Goal: Find specific page/section

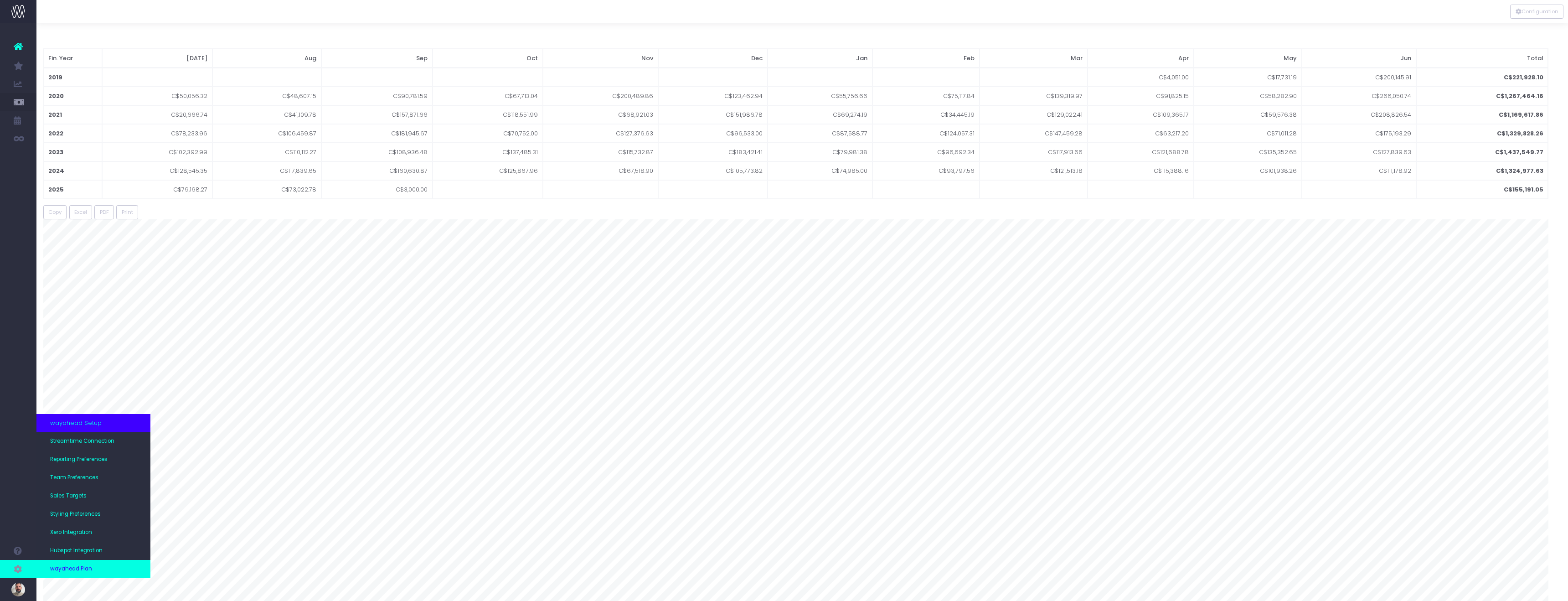
scroll to position [34, 6]
click at [80, 474] on span "Team Preferences" at bounding box center [74, 477] width 49 height 8
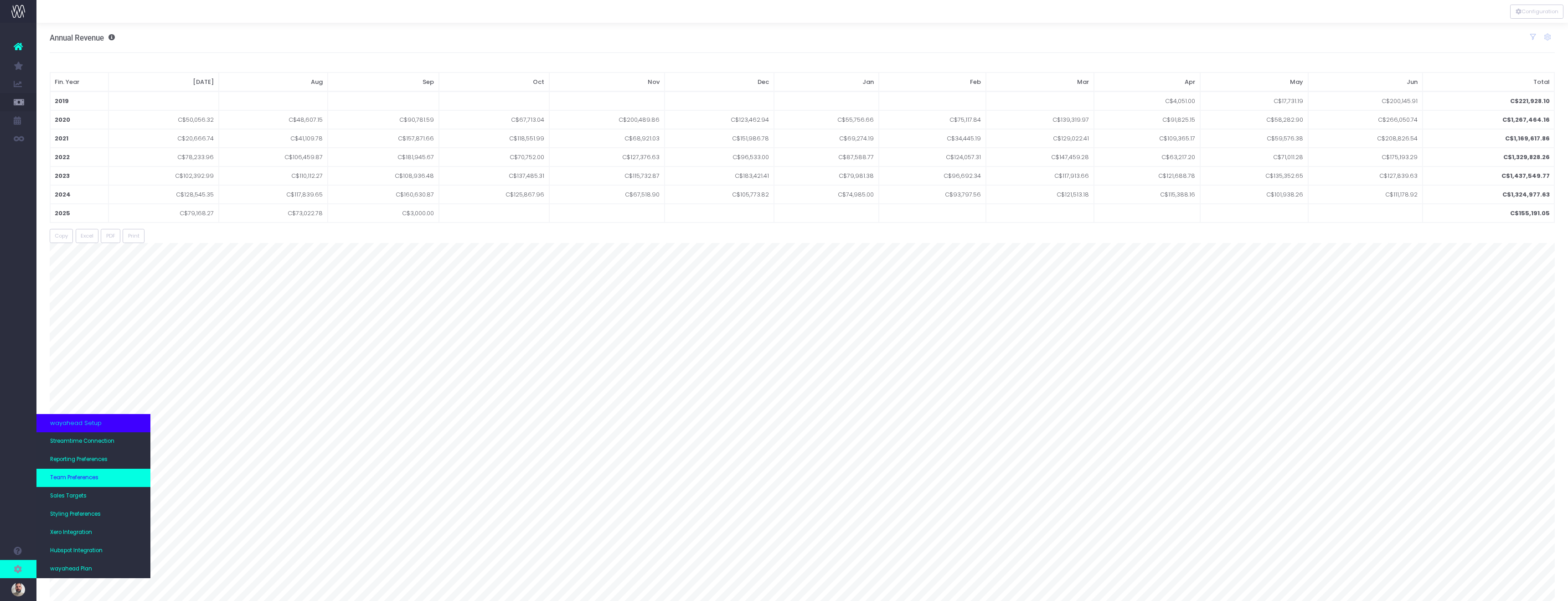
click at [78, 477] on span "Team Preferences" at bounding box center [74, 477] width 49 height 8
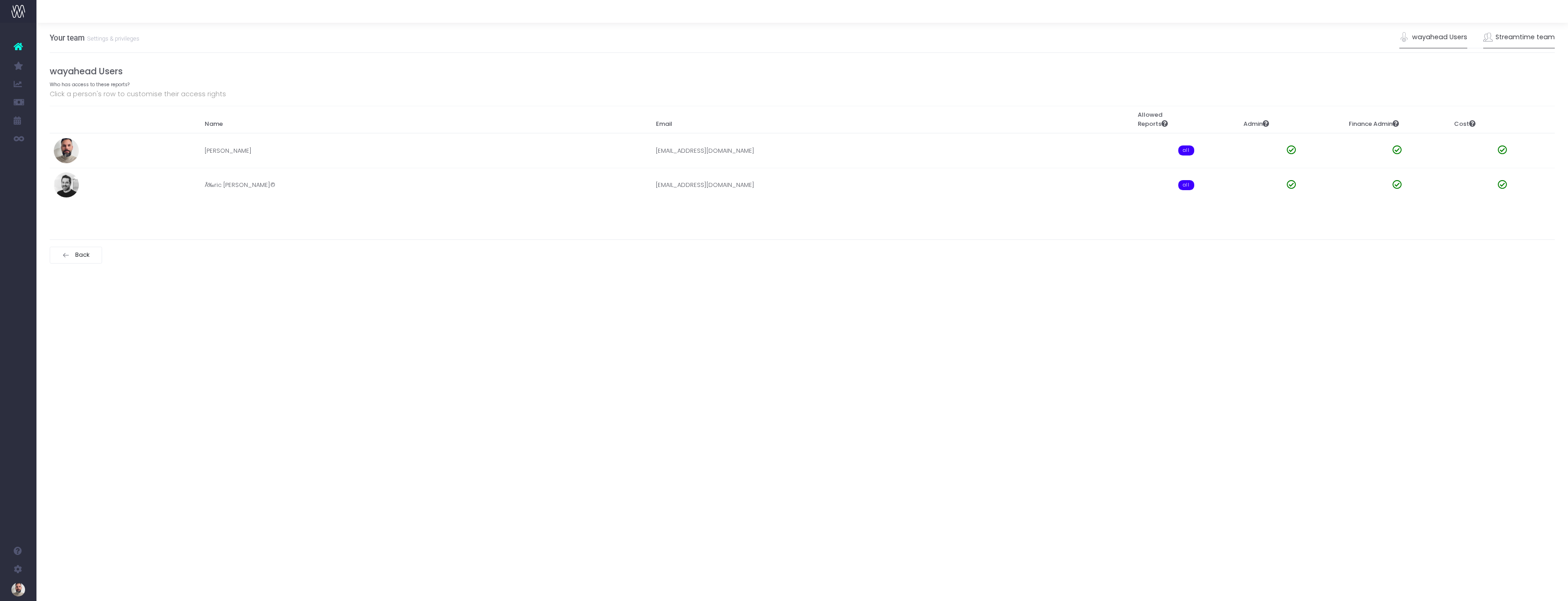
click at [1538, 38] on link "Streamtime team" at bounding box center [1519, 37] width 72 height 21
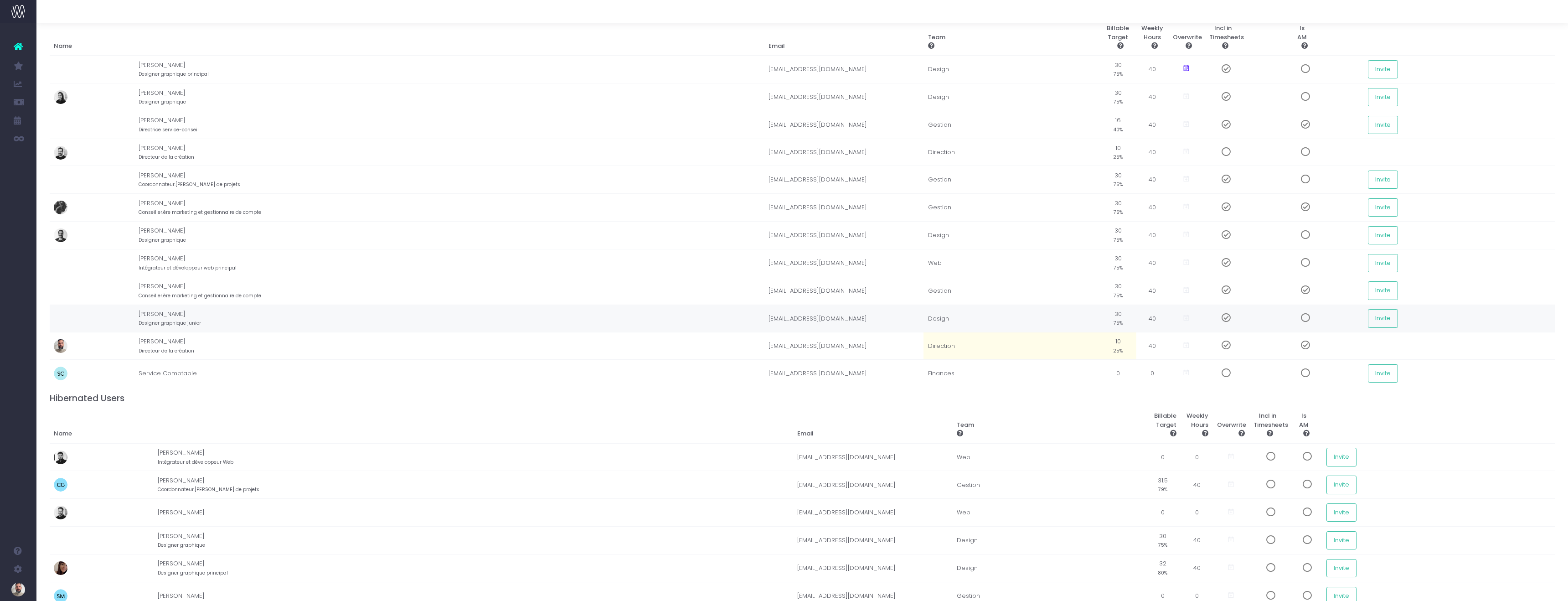
scroll to position [71, 0]
click at [1223, 346] on span at bounding box center [1222, 345] width 16 height 9
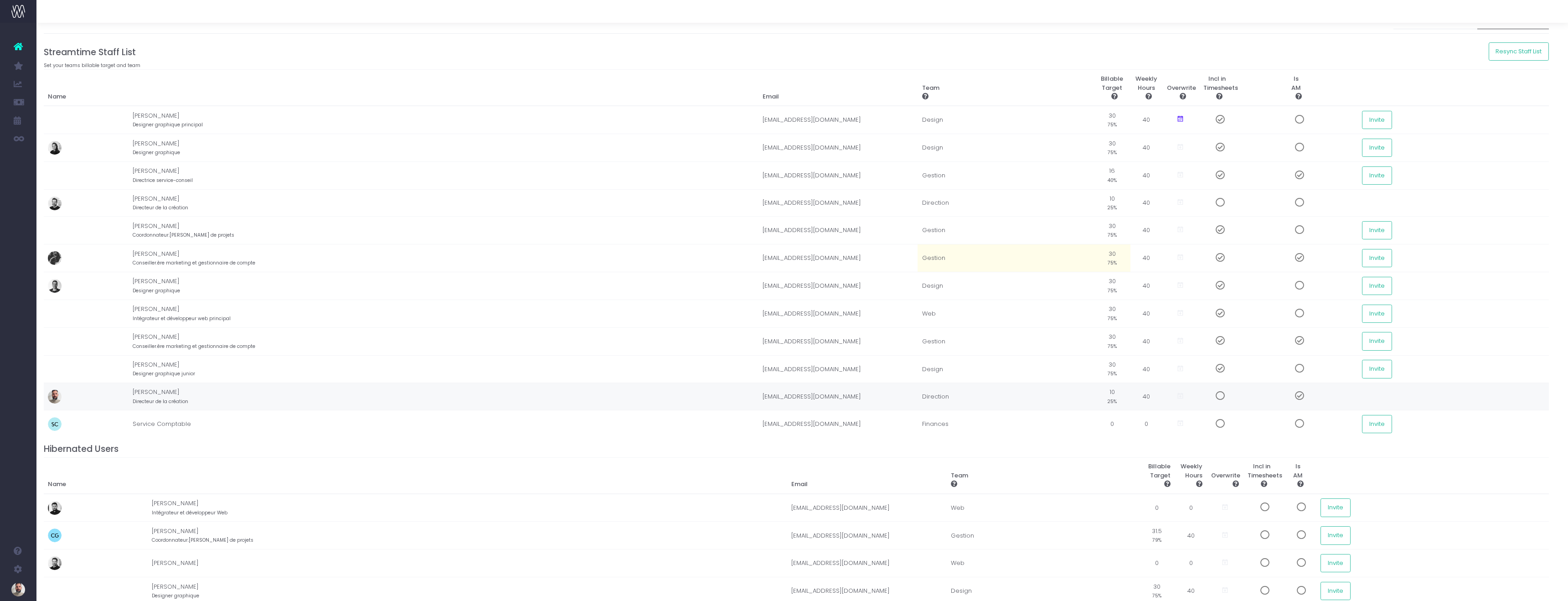
scroll to position [0, 6]
